Goal: Transaction & Acquisition: Purchase product/service

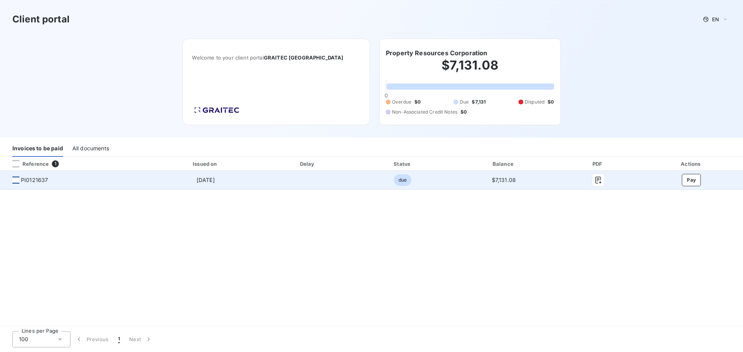
click at [17, 179] on div at bounding box center [15, 180] width 7 height 7
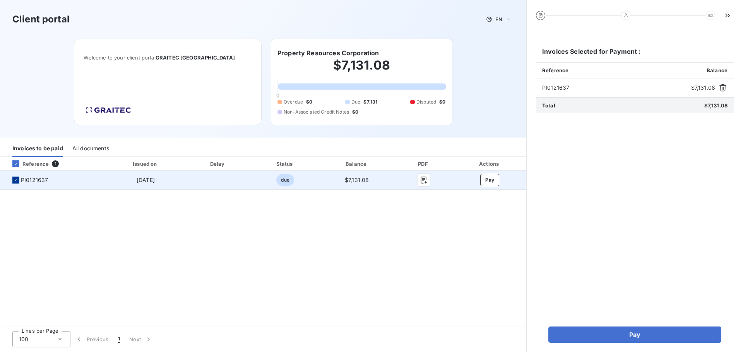
click at [13, 181] on div at bounding box center [15, 180] width 7 height 7
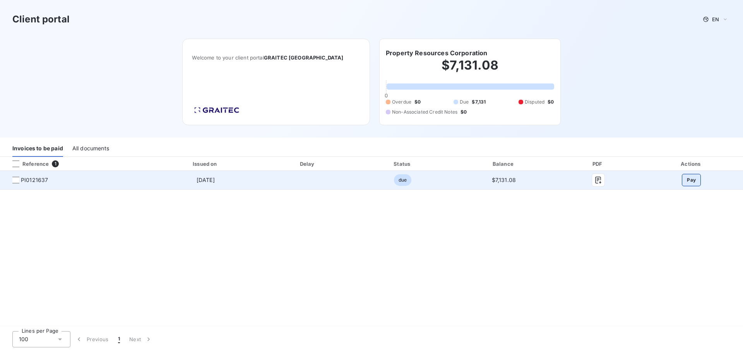
click at [695, 181] on button "Pay" at bounding box center [690, 180] width 19 height 12
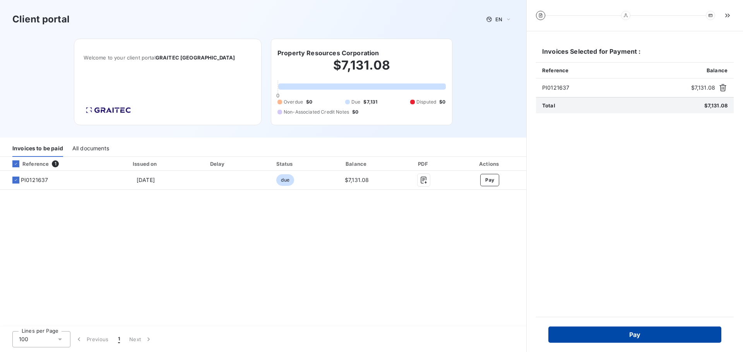
click at [636, 334] on button "Pay" at bounding box center [634, 335] width 173 height 16
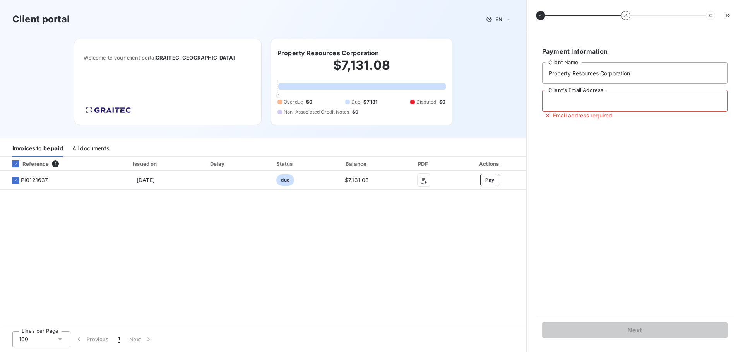
click at [594, 97] on input "Client's Email Address" at bounding box center [634, 101] width 185 height 22
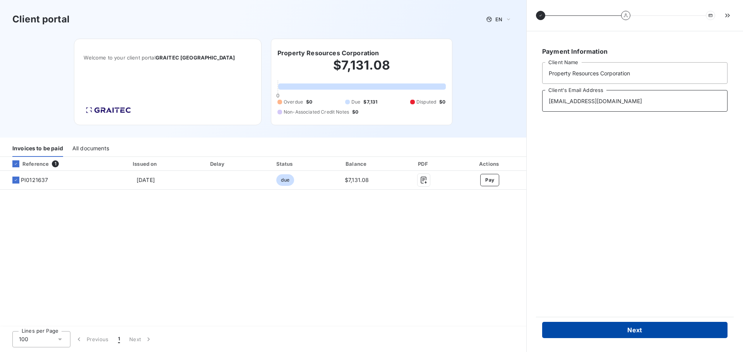
type input "[EMAIL_ADDRESS][DOMAIN_NAME]"
click at [660, 330] on button "Next" at bounding box center [634, 330] width 185 height 16
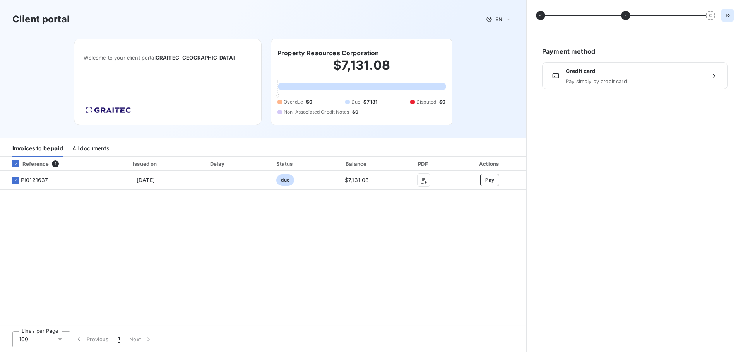
click at [728, 17] on icon "button" at bounding box center [727, 16] width 8 height 8
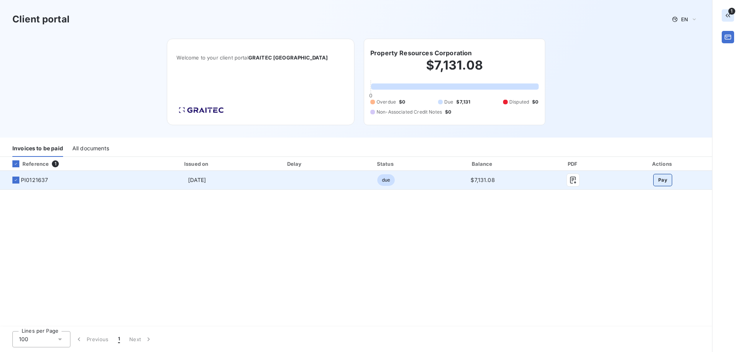
click at [667, 177] on button "Pay" at bounding box center [662, 180] width 19 height 12
